Goal: Find specific page/section: Locate a particular part of the current website

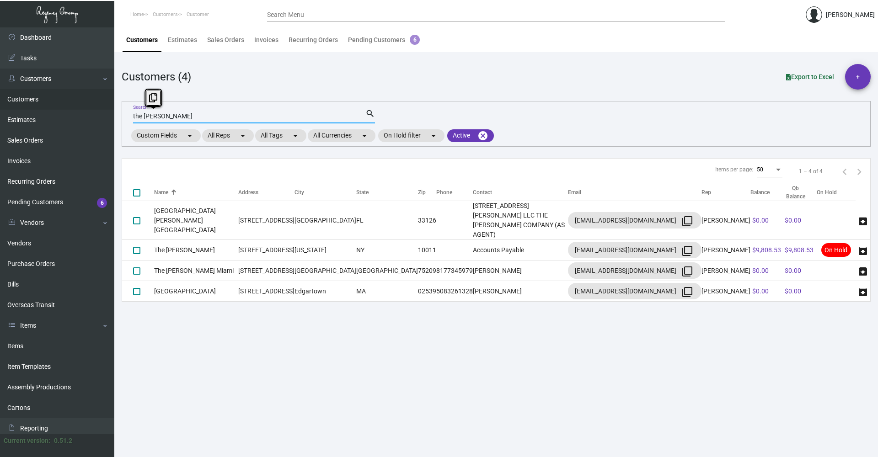
click at [205, 118] on input "the [PERSON_NAME]" at bounding box center [249, 116] width 232 height 7
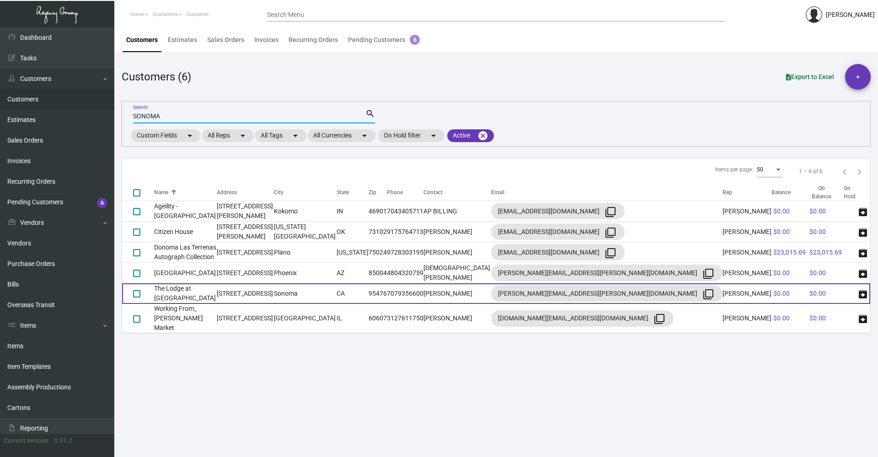
type input "SONOMA"
click at [274, 291] on td "[STREET_ADDRESS]" at bounding box center [245, 293] width 57 height 21
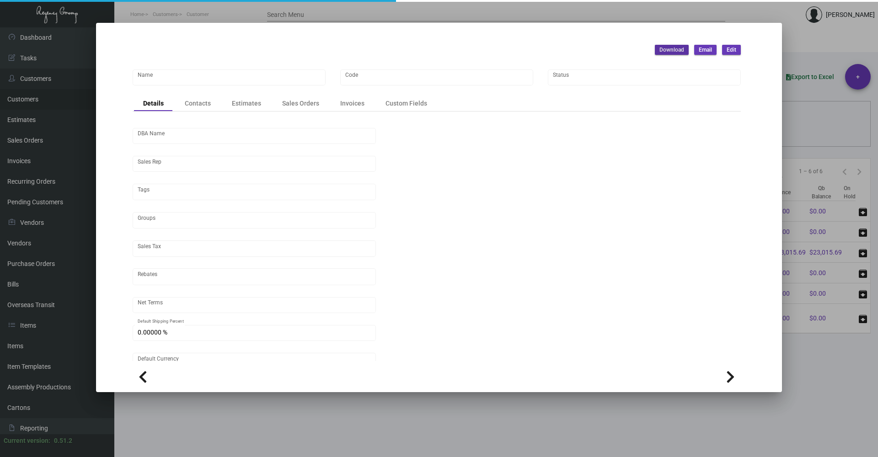
type input "The Lodge at [GEOGRAPHIC_DATA]"
type input "TLAS1325"
type input "[PERSON_NAME]"
type input "ST CA-Sonoma"
type input "Net 30"
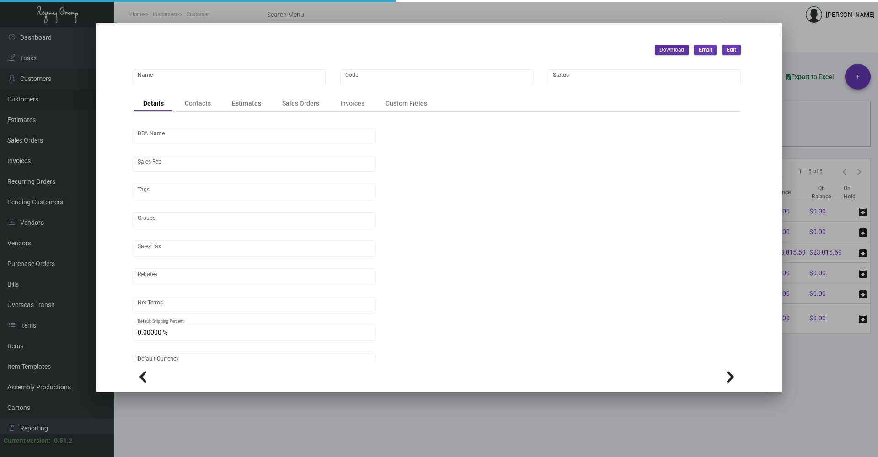
type input "United States Dollar $"
type input "$ 0.00"
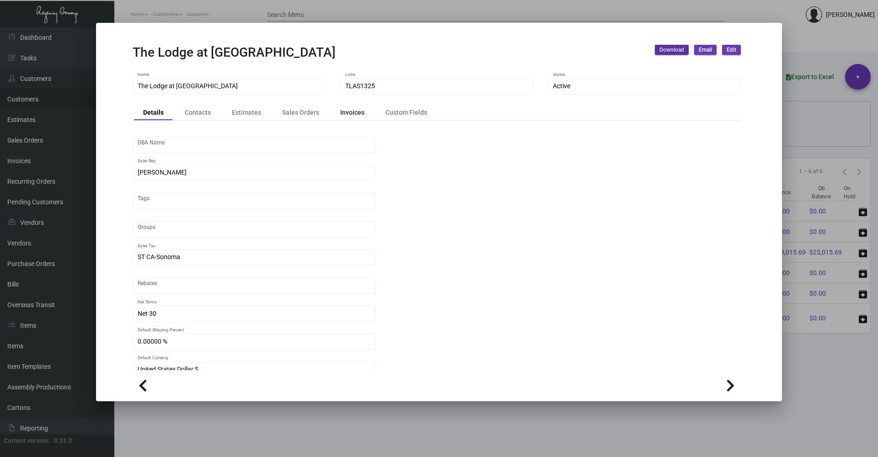
click at [351, 116] on div "Invoices" at bounding box center [352, 112] width 24 height 10
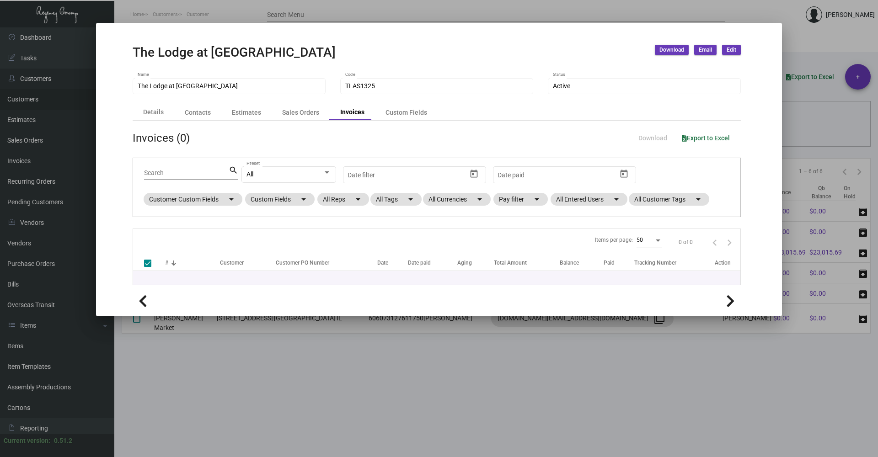
checkbox input "false"
